Goal: Ask a question: Seek information or help from site administrators or community

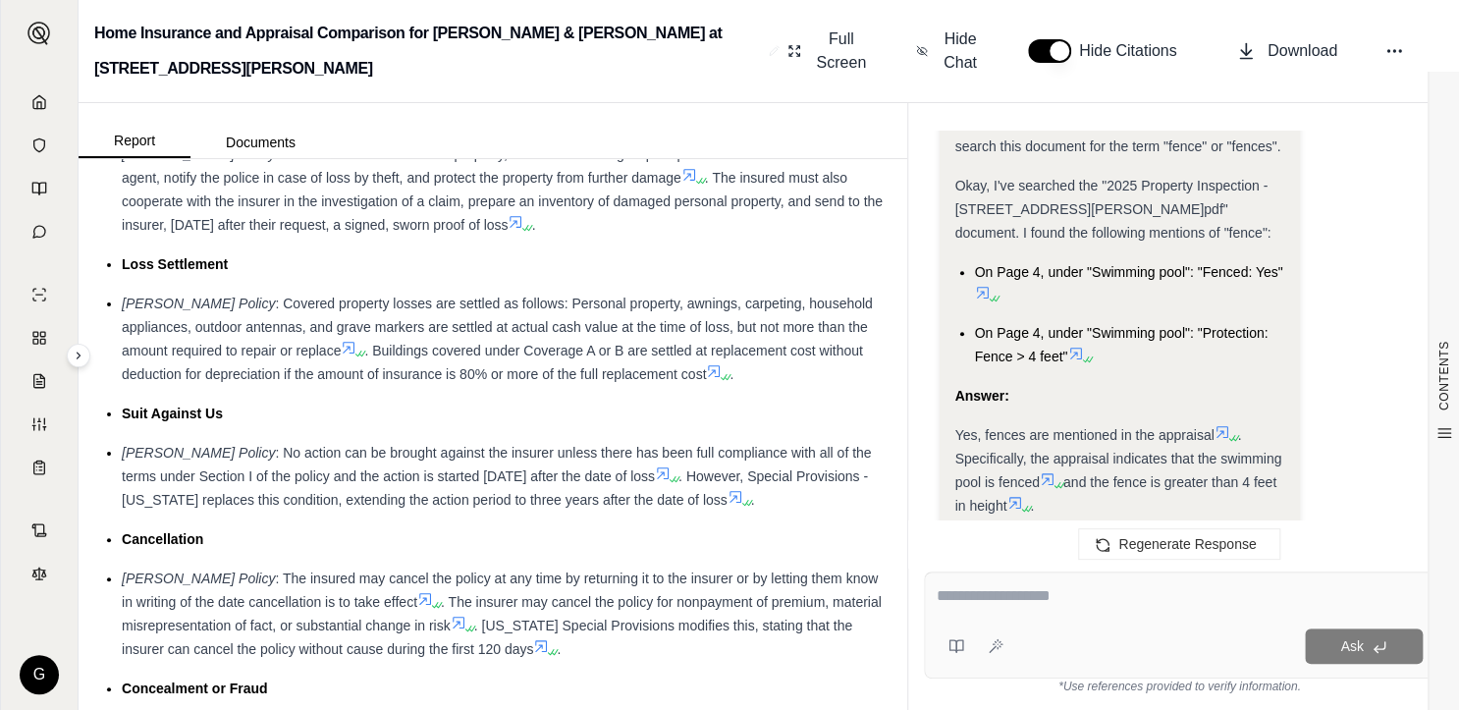
scroll to position [3850, 0]
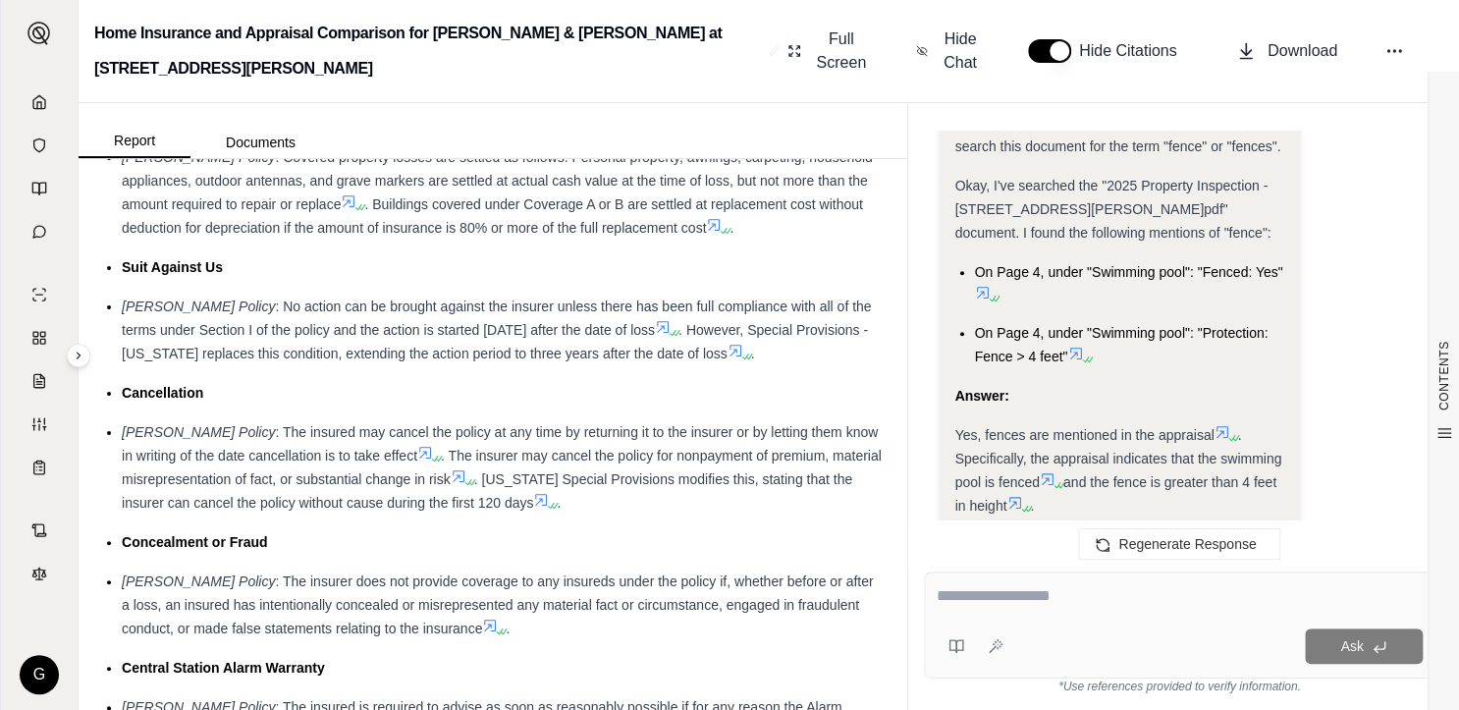
click at [985, 590] on textarea at bounding box center [1180, 596] width 486 height 24
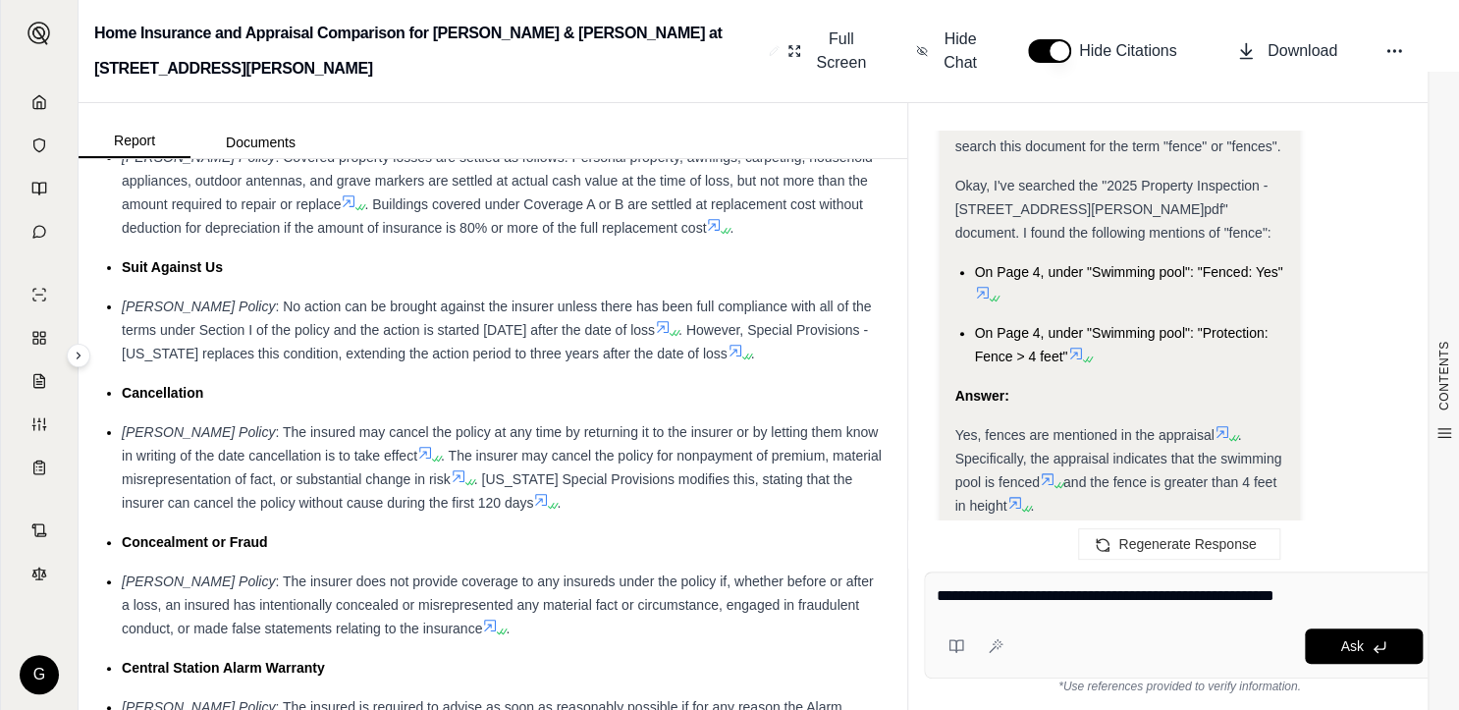
type textarea "**********"
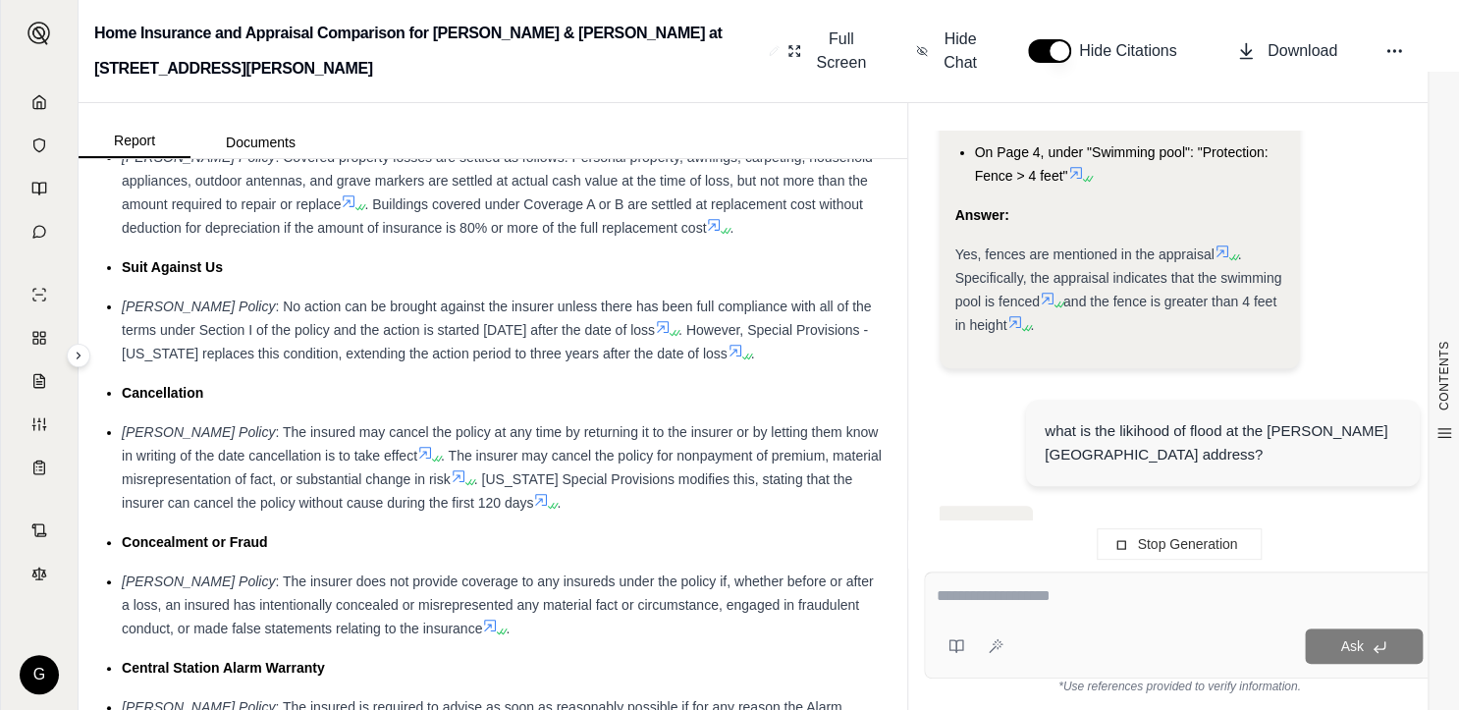
click at [646, 573] on div "[PERSON_NAME] Policy : The insurer does not provide coverage to any insureds un…" at bounding box center [503, 605] width 762 height 71
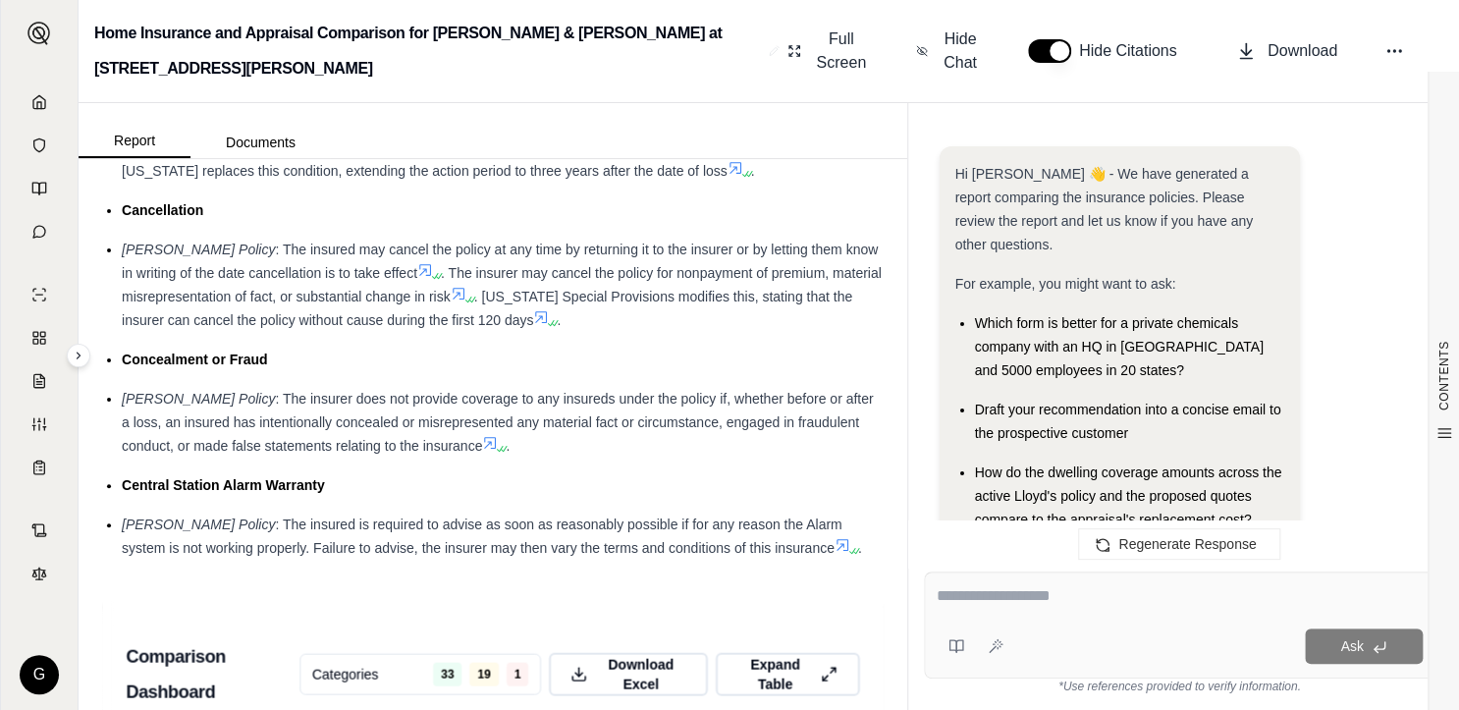
scroll to position [5429, 0]
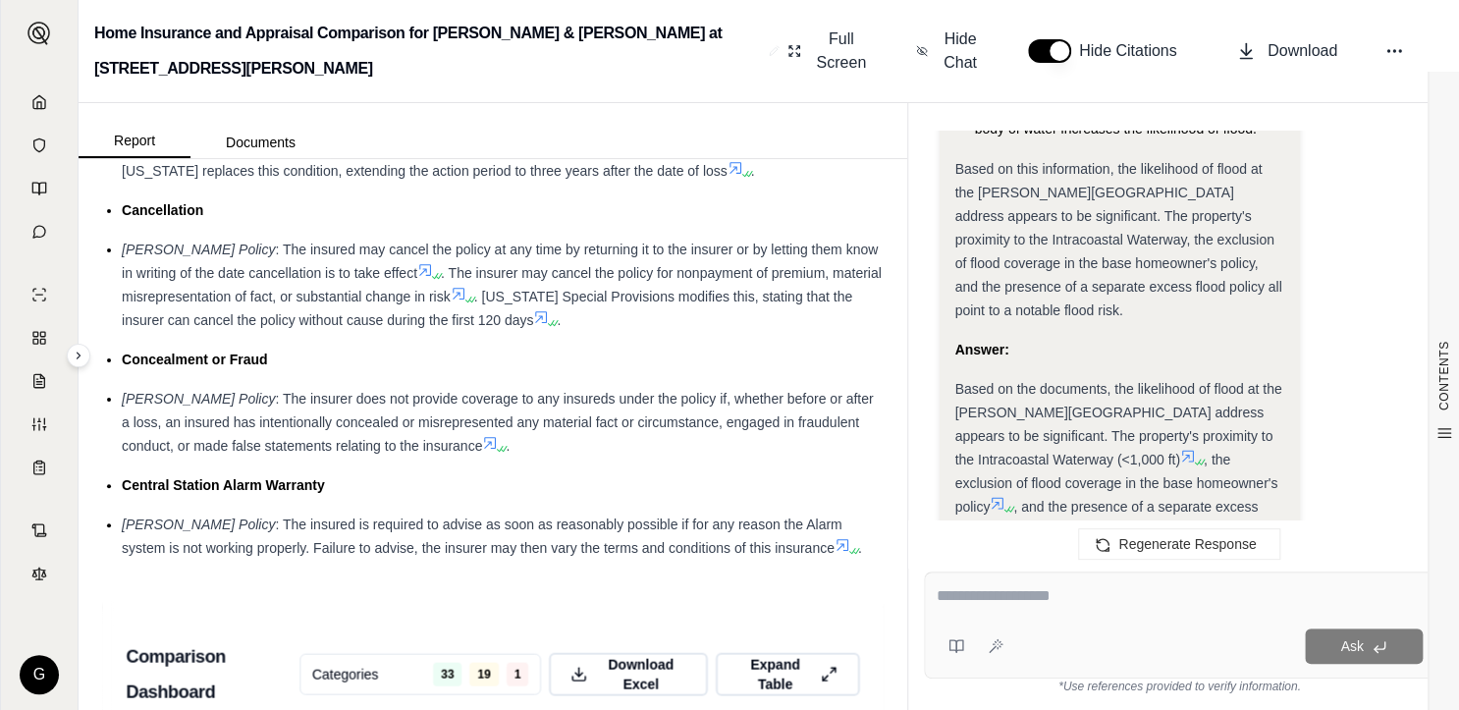
click at [1141, 611] on div at bounding box center [1180, 599] width 487 height 30
click at [1137, 607] on textarea at bounding box center [1180, 596] width 487 height 24
type textarea "*"
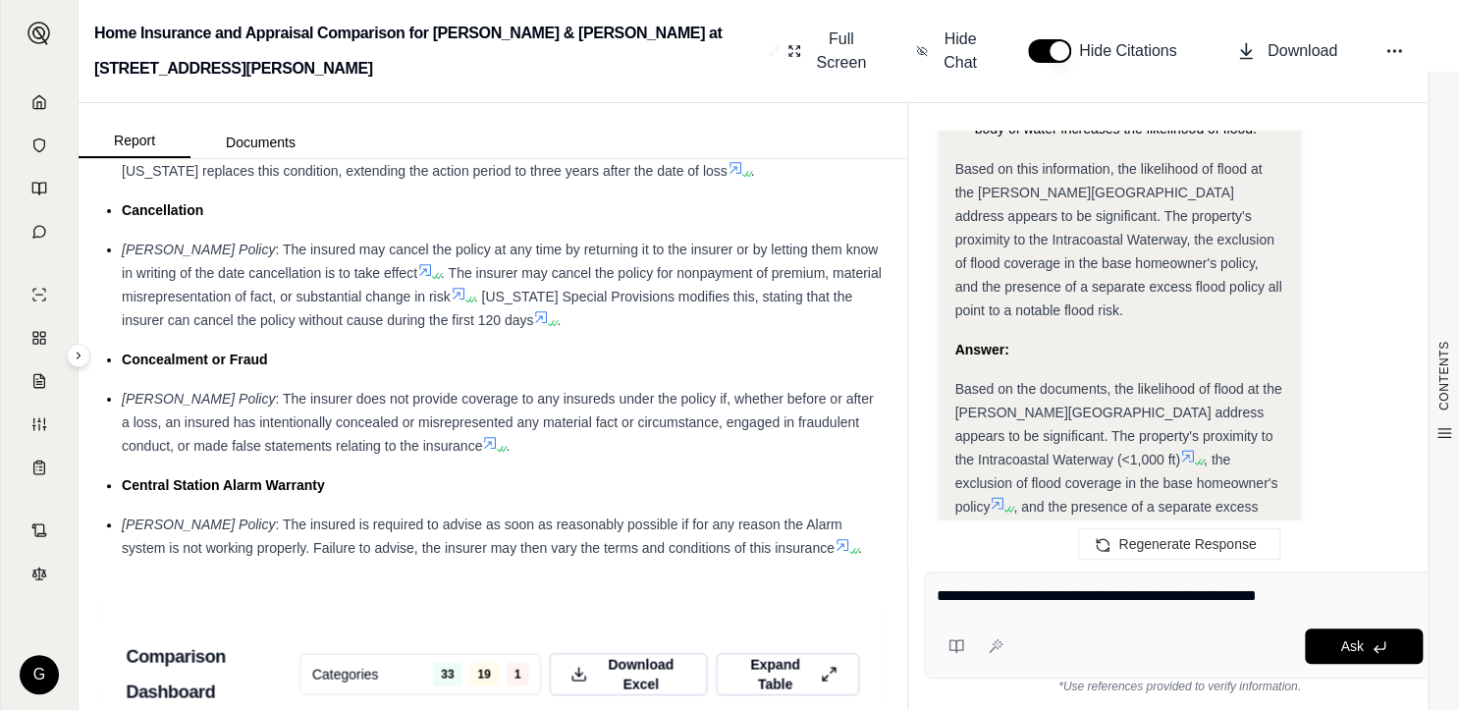
type textarea "**********"
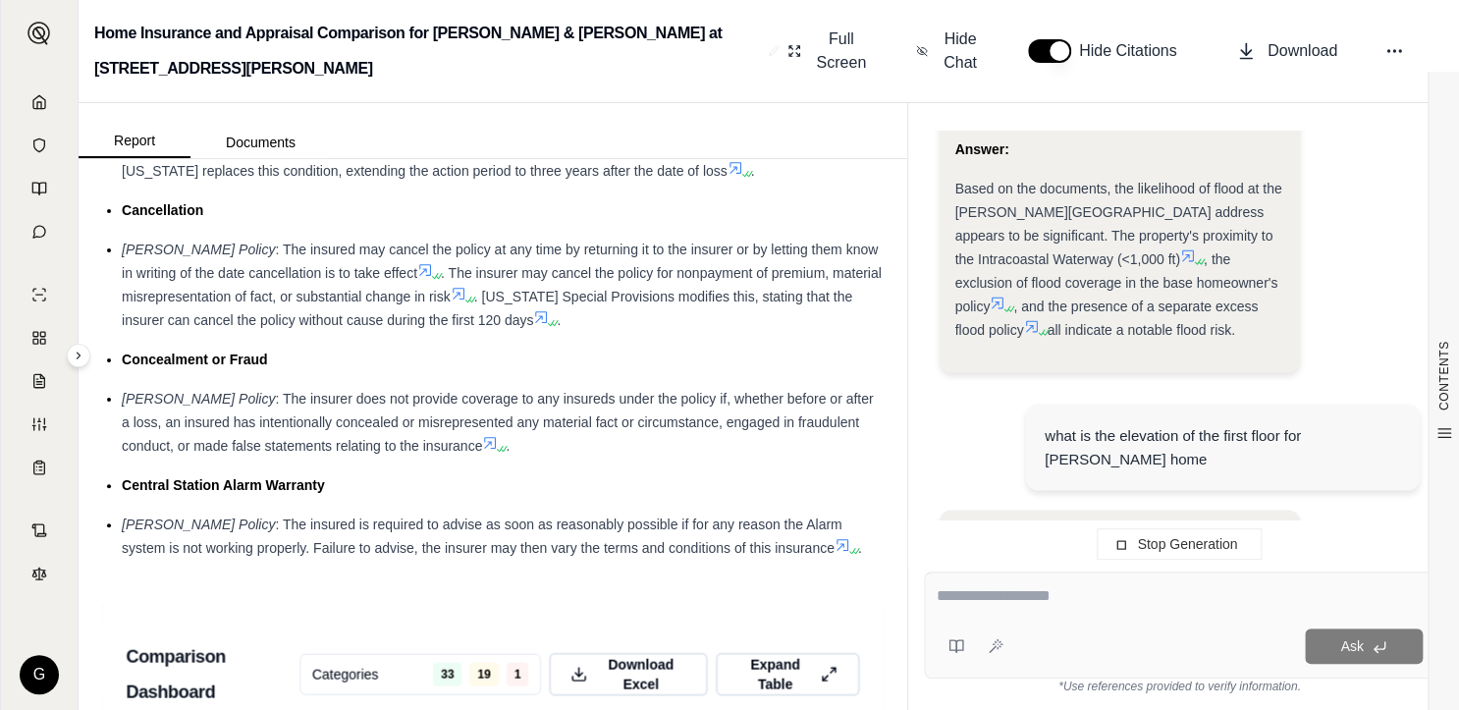
type textarea "*"
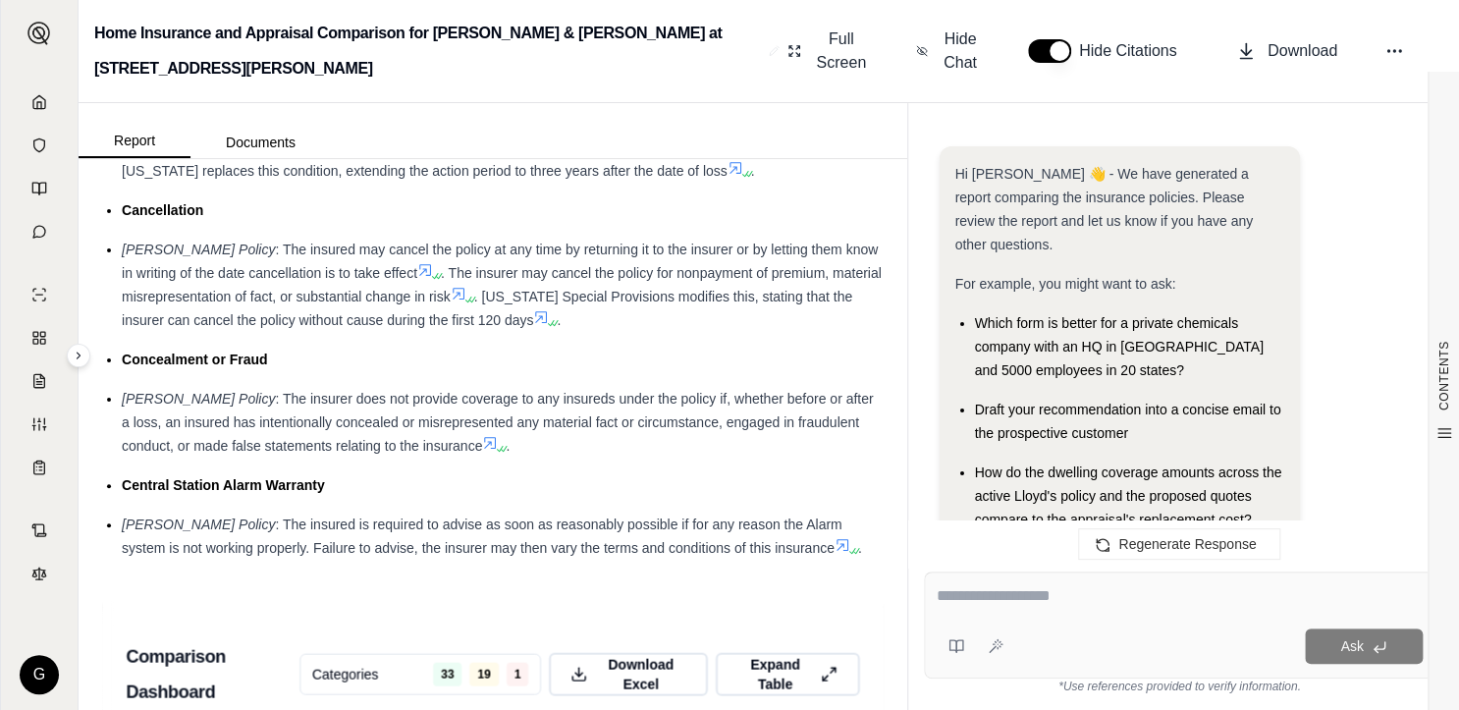
scroll to position [5740, 0]
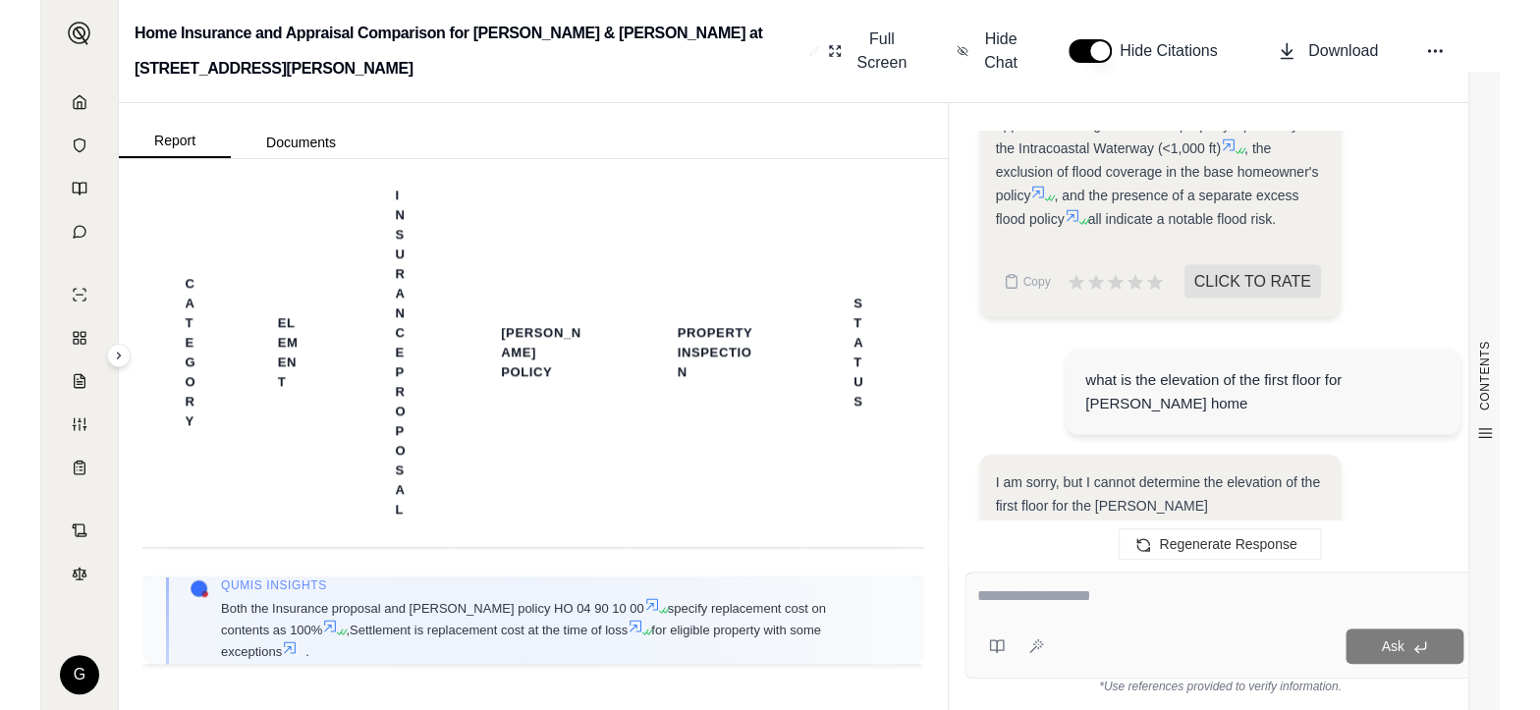
scroll to position [2279, 0]
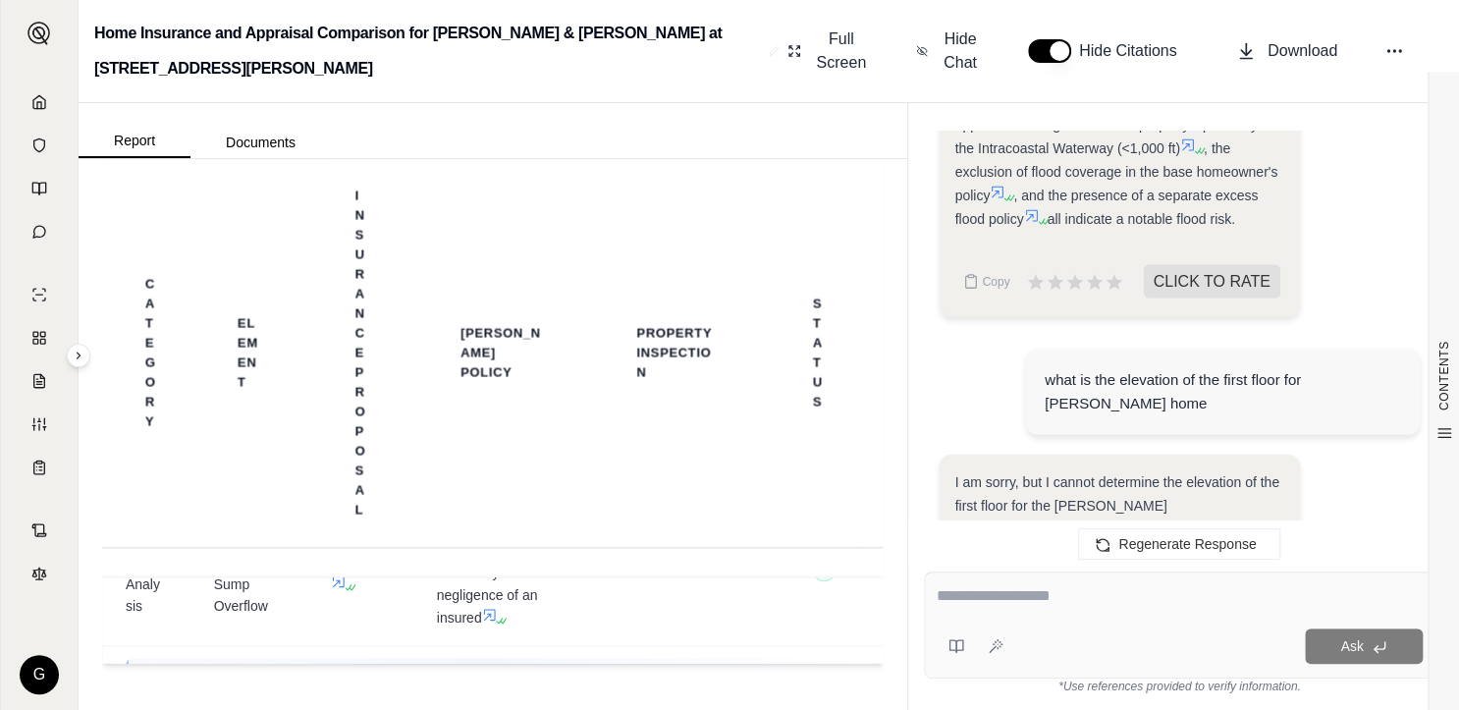
drag, startPoint x: -4, startPoint y: 386, endPoint x: -132, endPoint y: 382, distance: 127.7
click at [0, 382] on html "G Home Insurance and Appraisal Comparison for [PERSON_NAME] & [PERSON_NAME] at …" at bounding box center [729, 355] width 1459 height 710
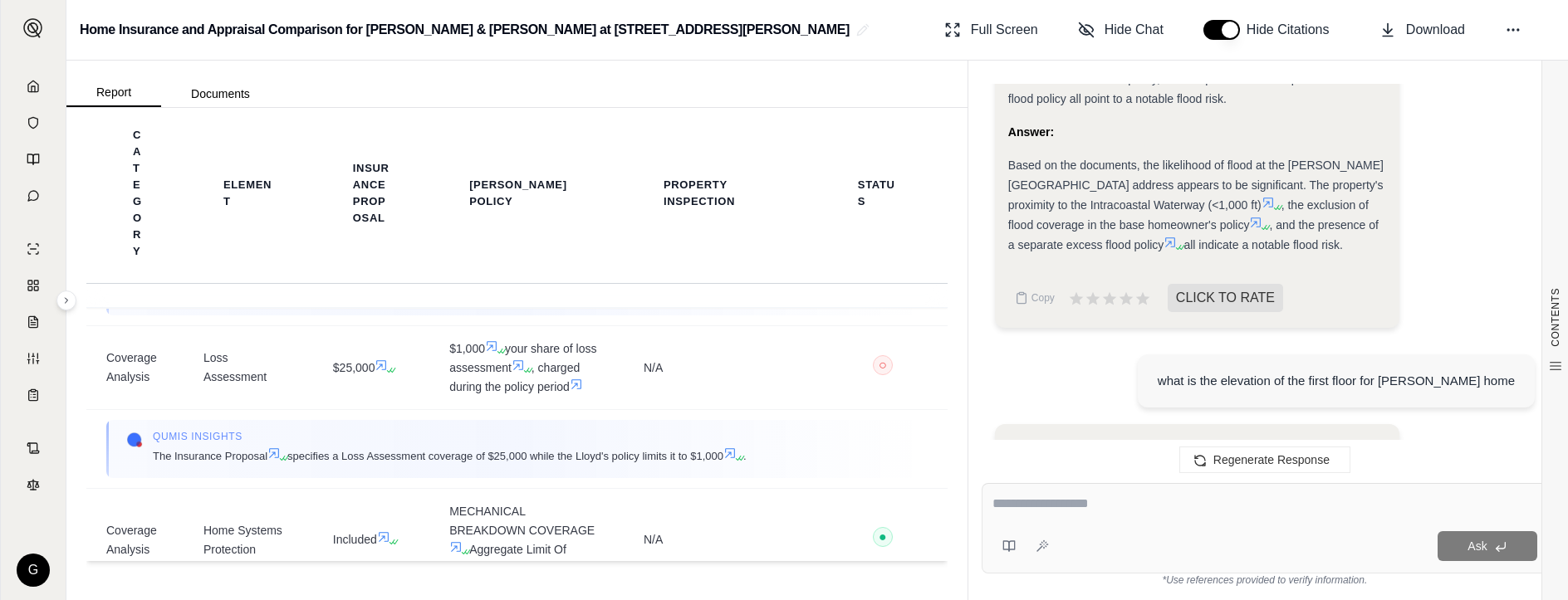
scroll to position [2032, 0]
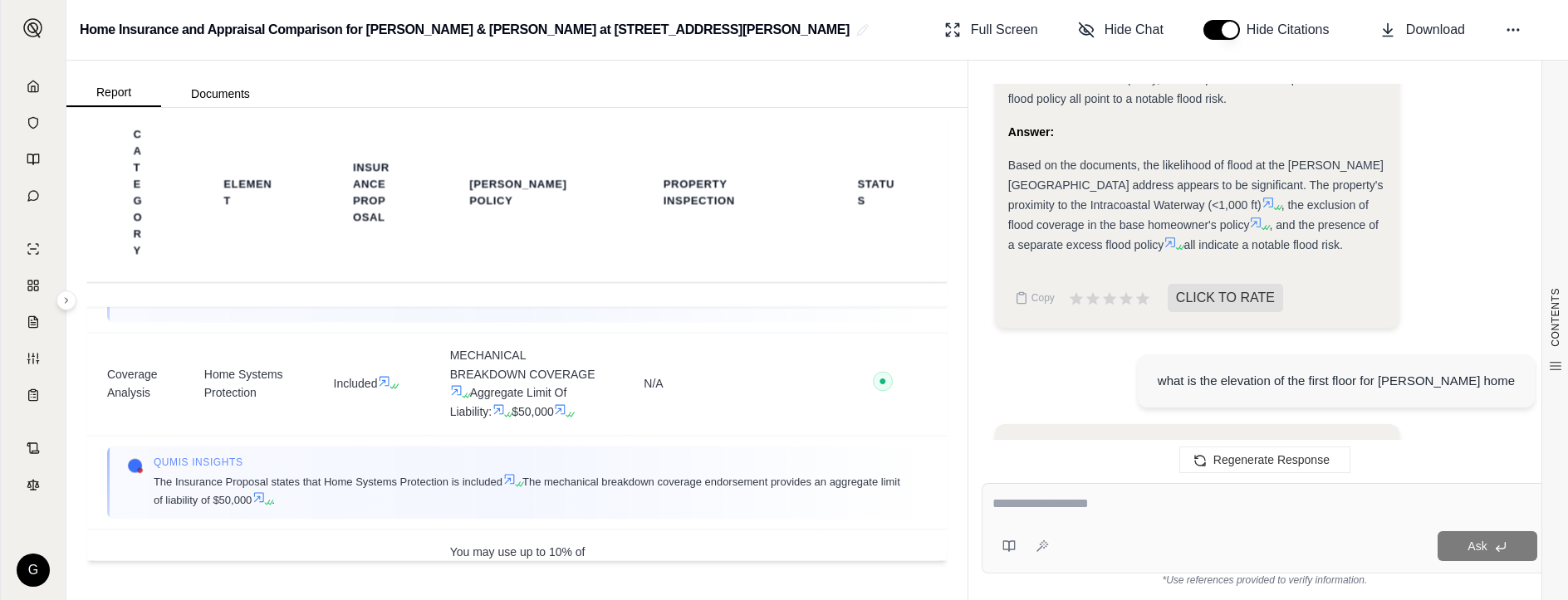
click at [1134, 515] on div at bounding box center [1265, 506] width 545 height 25
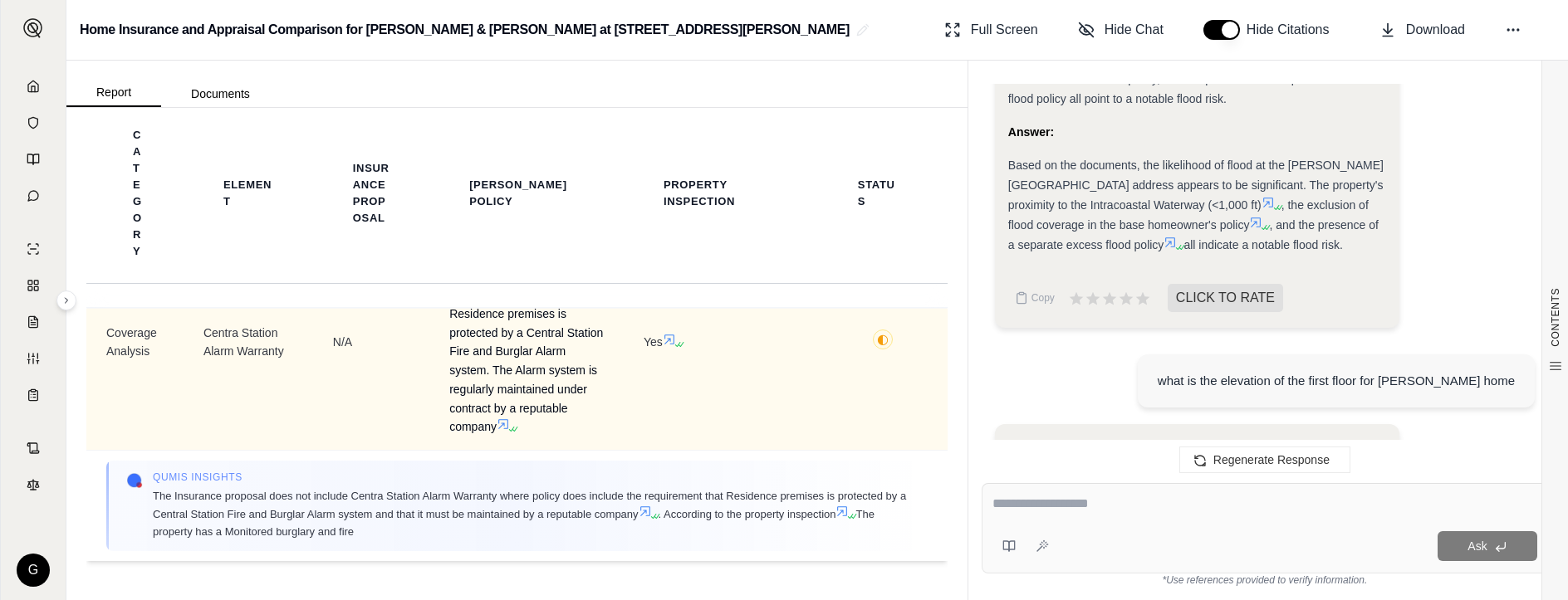
scroll to position [4355, 0]
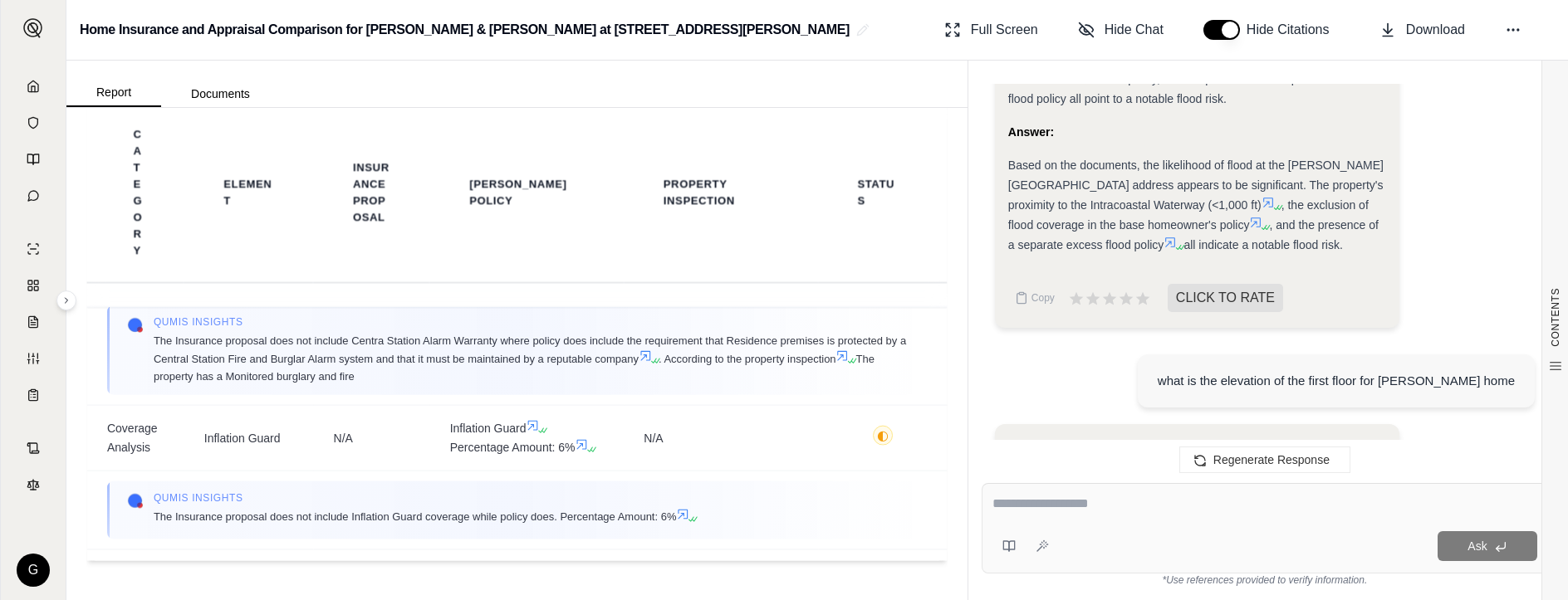
click at [1103, 498] on textarea at bounding box center [1265, 504] width 545 height 20
type textarea "**********"
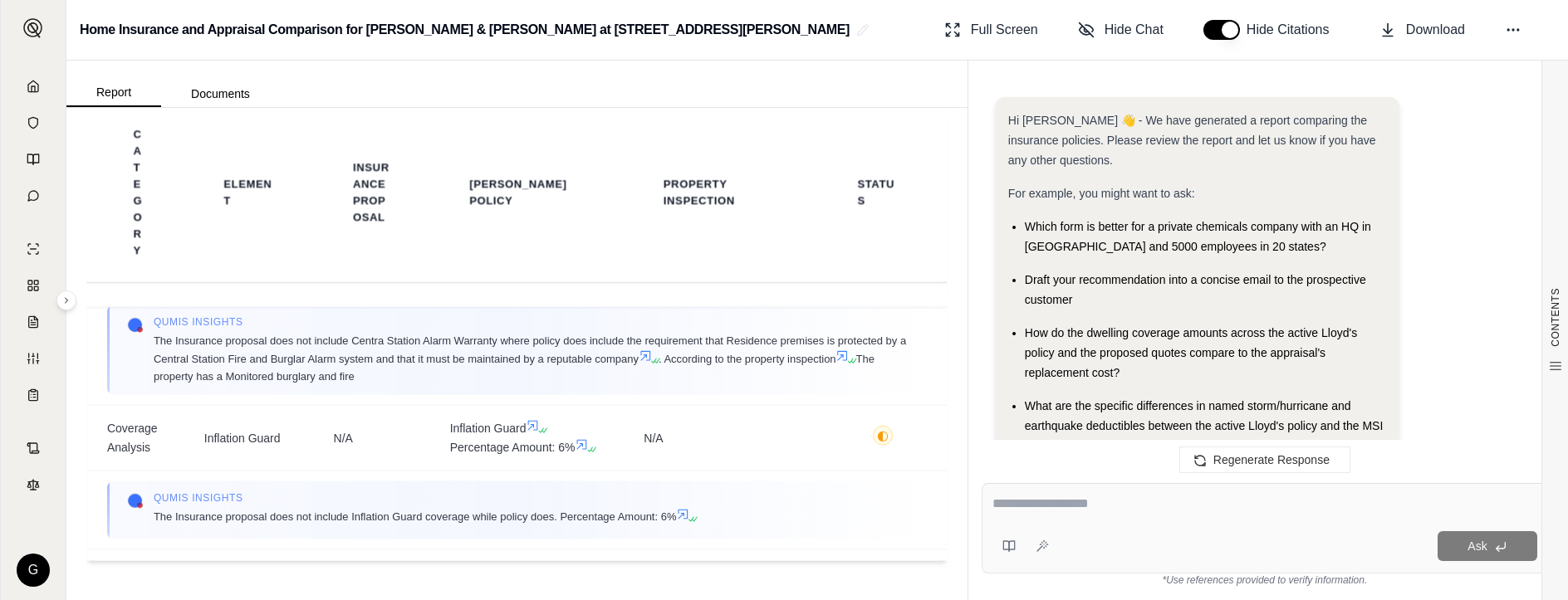
scroll to position [5070, 0]
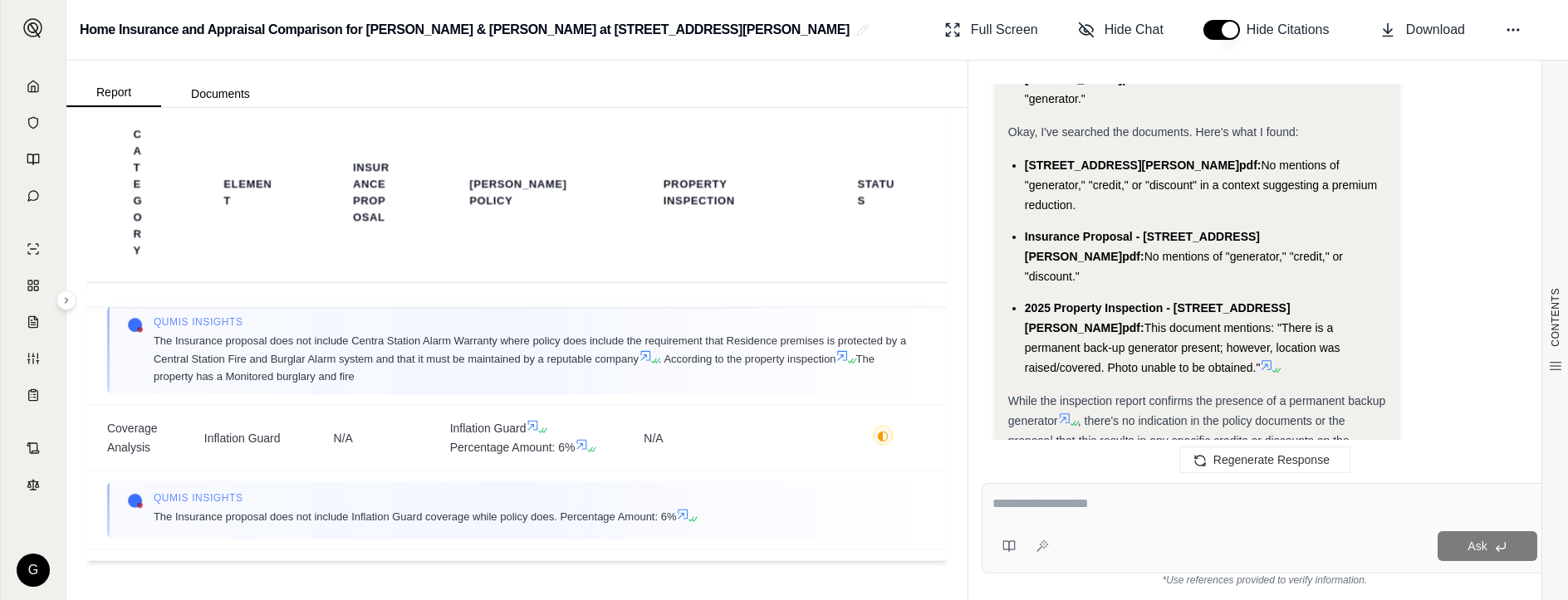
click at [1234, 188] on div "Okay, I need to determine if there are any credits on the policy for a generato…" at bounding box center [1265, 153] width 540 height 1059
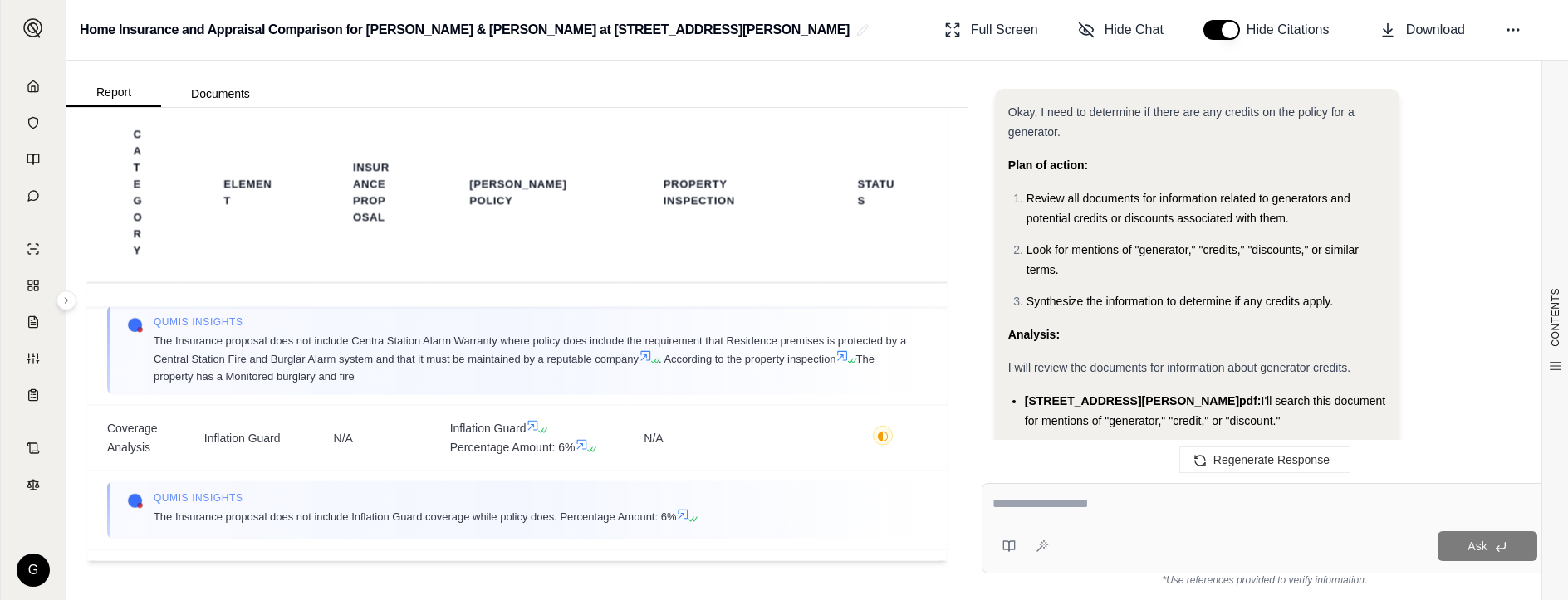
scroll to position [4759, 0]
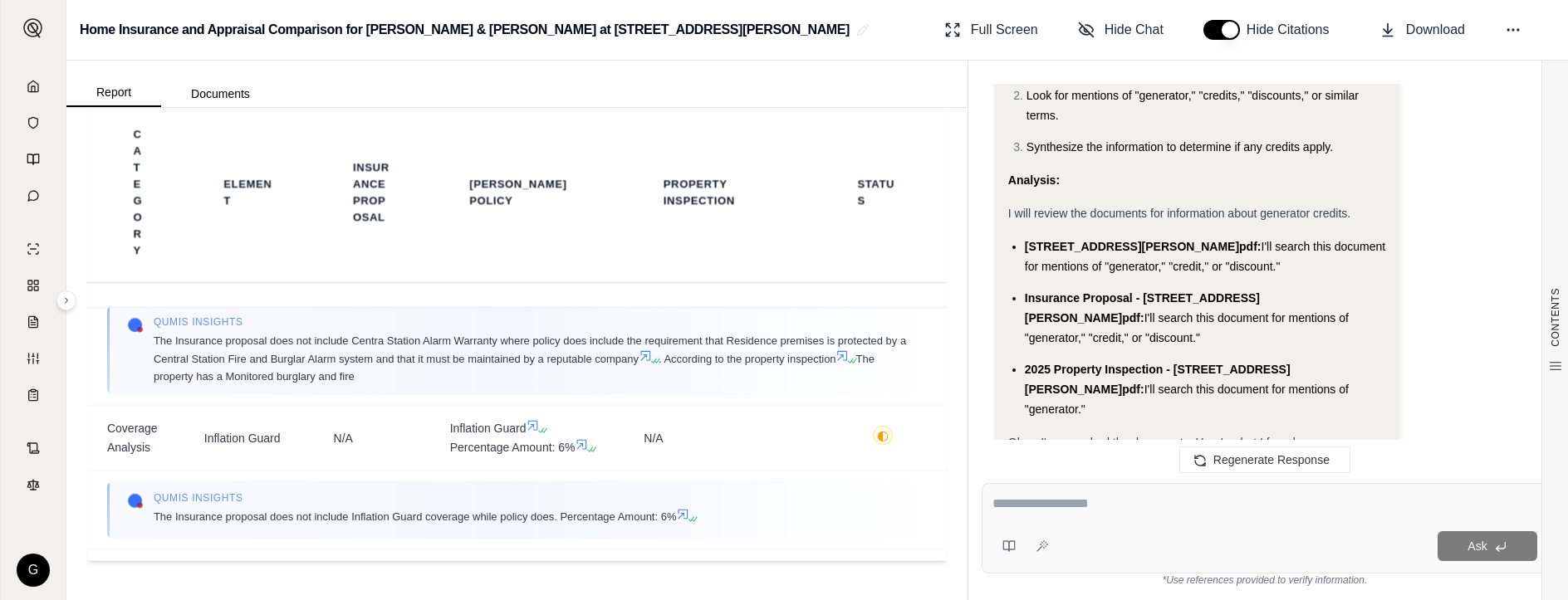
click at [1189, 512] on textarea at bounding box center [1265, 504] width 545 height 20
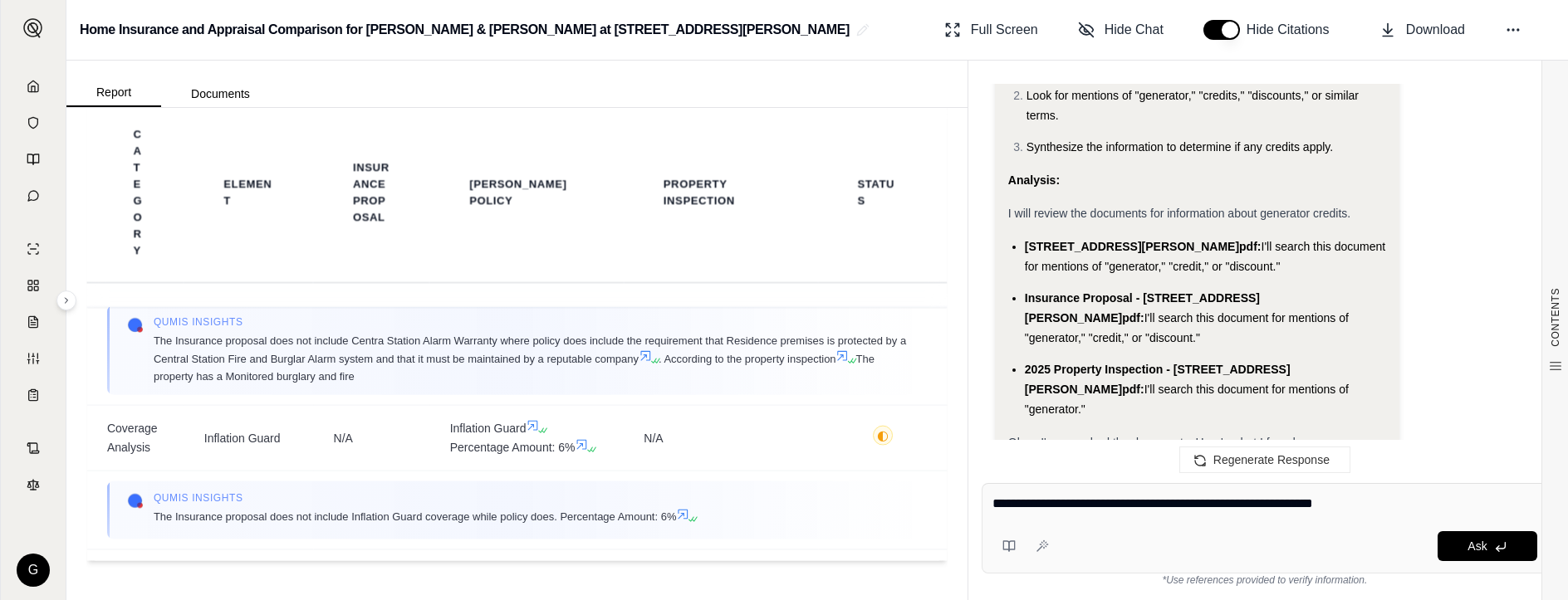
type textarea "**********"
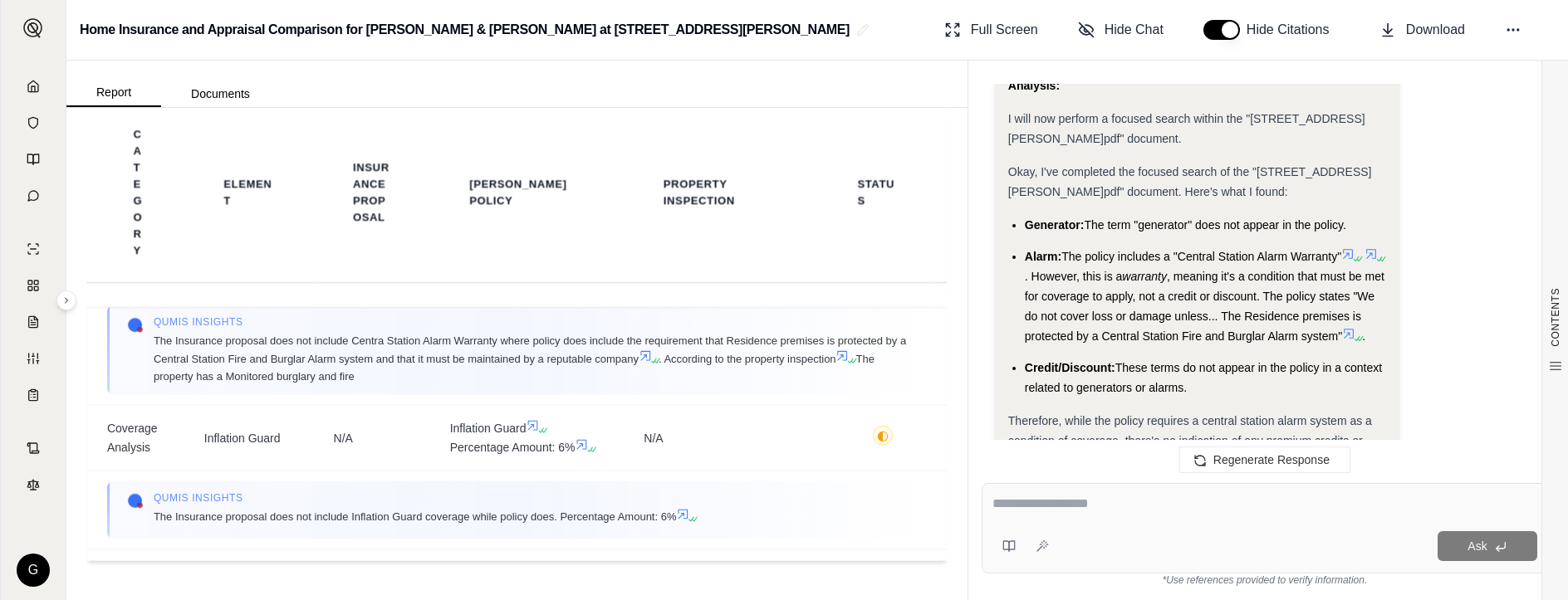
scroll to position [5861, 0]
